Goal: Information Seeking & Learning: Learn about a topic

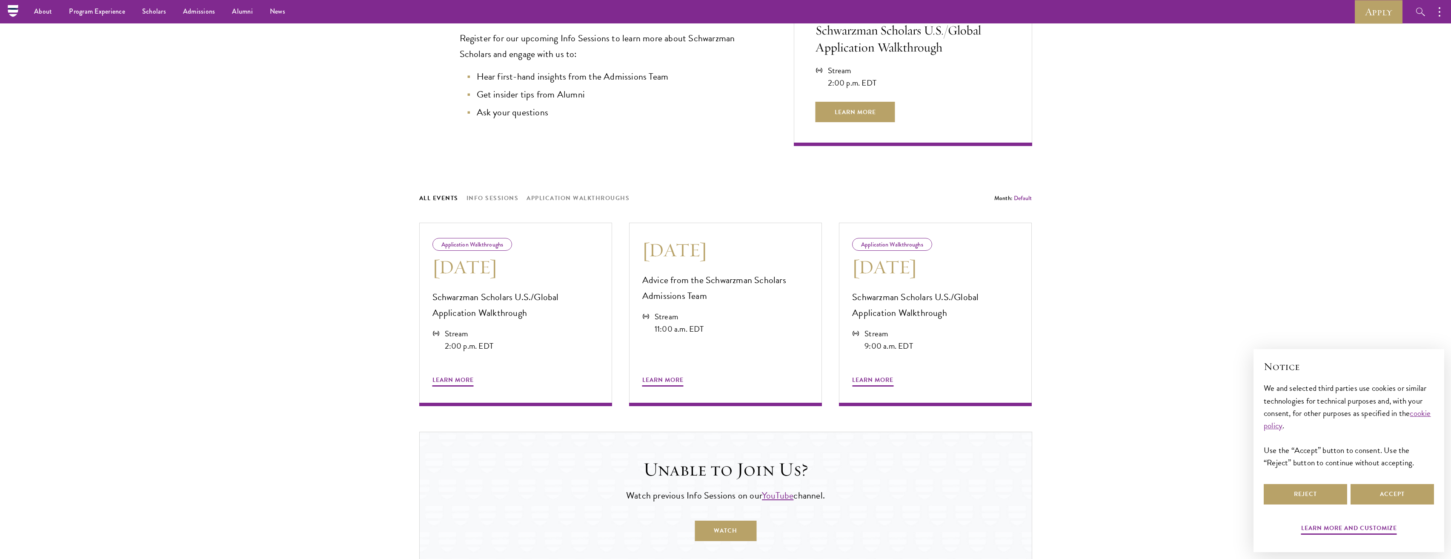
scroll to position [190, 0]
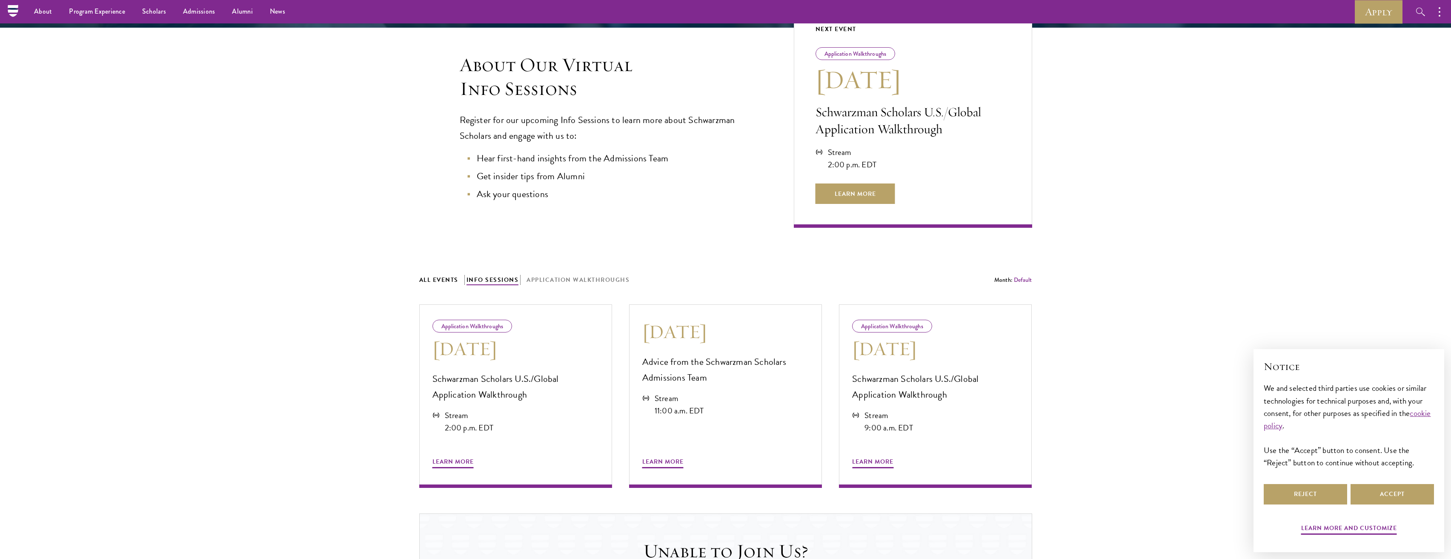
click at [498, 278] on button "Info Sessions" at bounding box center [492, 280] width 52 height 11
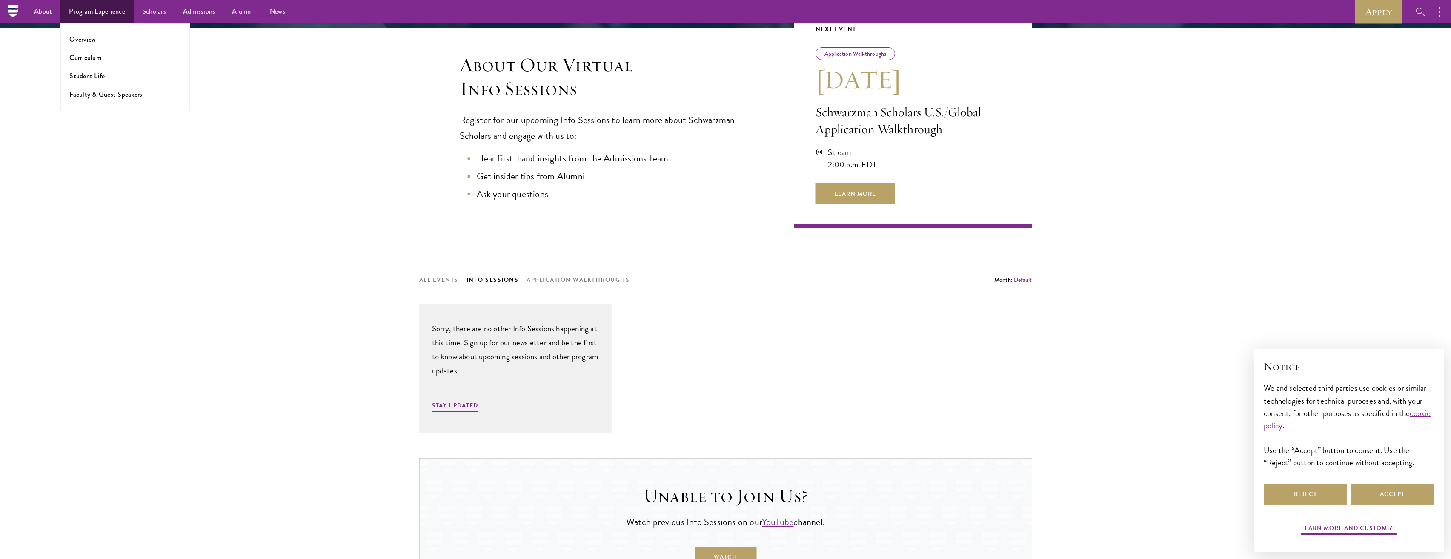
click at [96, 38] on li "Overview" at bounding box center [125, 39] width 112 height 10
click at [89, 39] on link "Overview" at bounding box center [82, 39] width 26 height 10
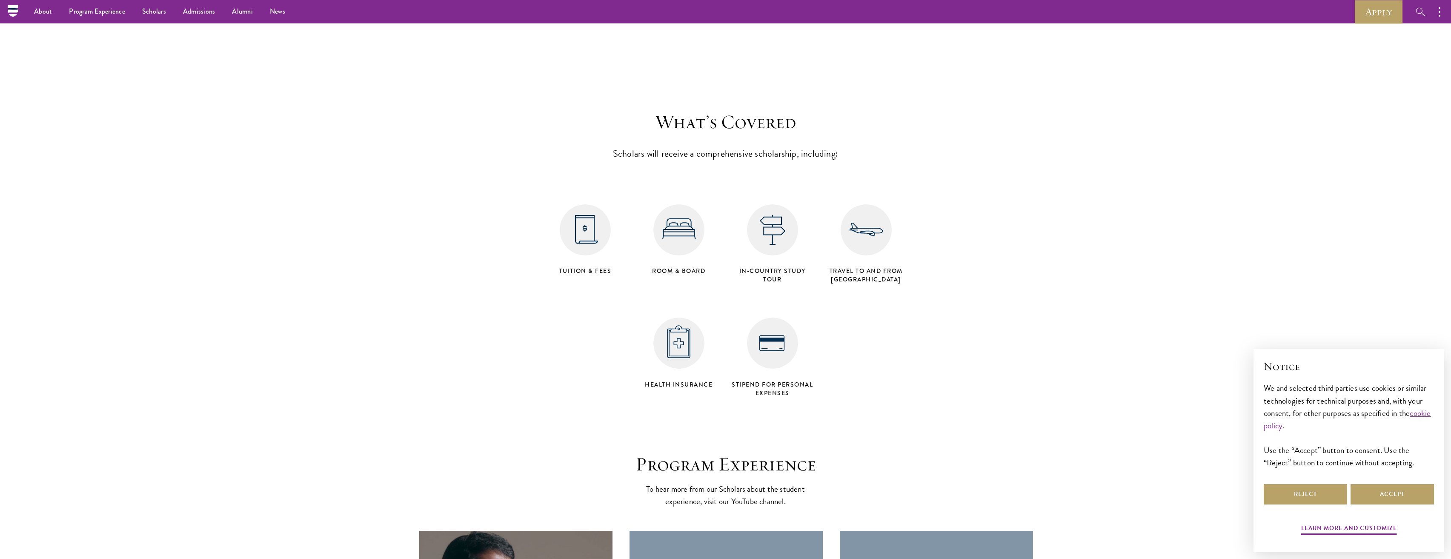
scroll to position [3186, 0]
